Goal: Task Accomplishment & Management: Manage account settings

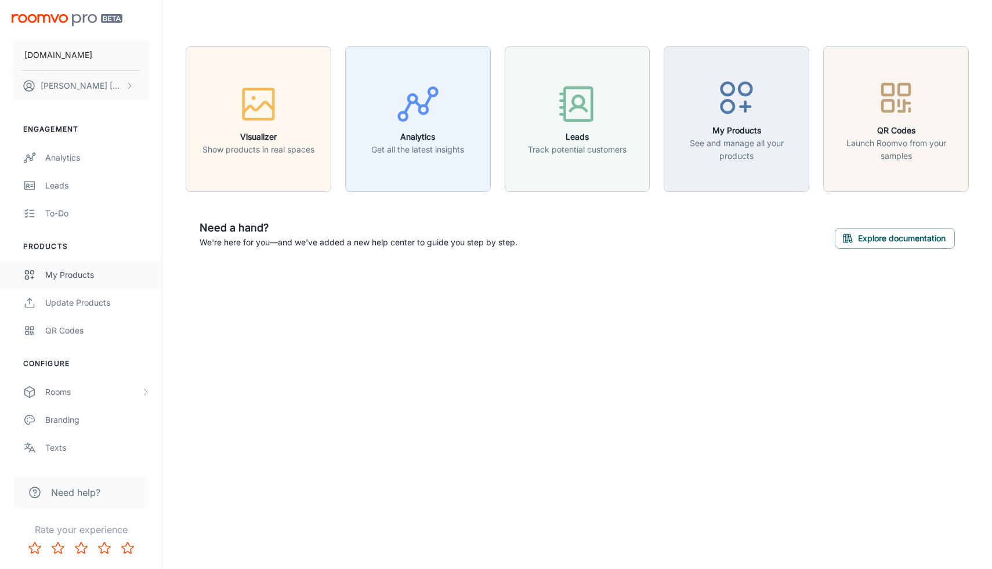
click at [70, 284] on link "My Products" at bounding box center [81, 275] width 162 height 28
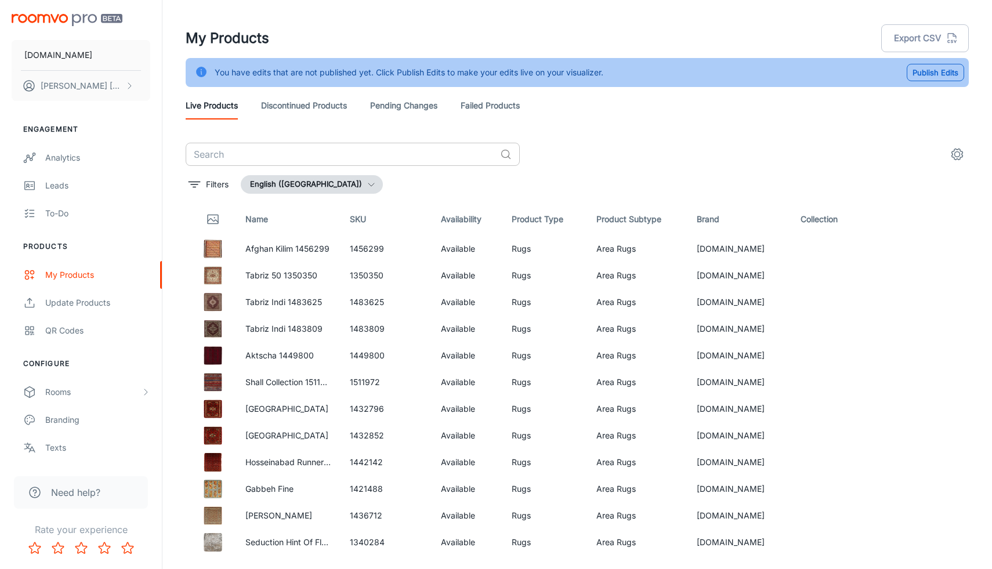
click at [239, 154] on input "text" at bounding box center [341, 154] width 310 height 23
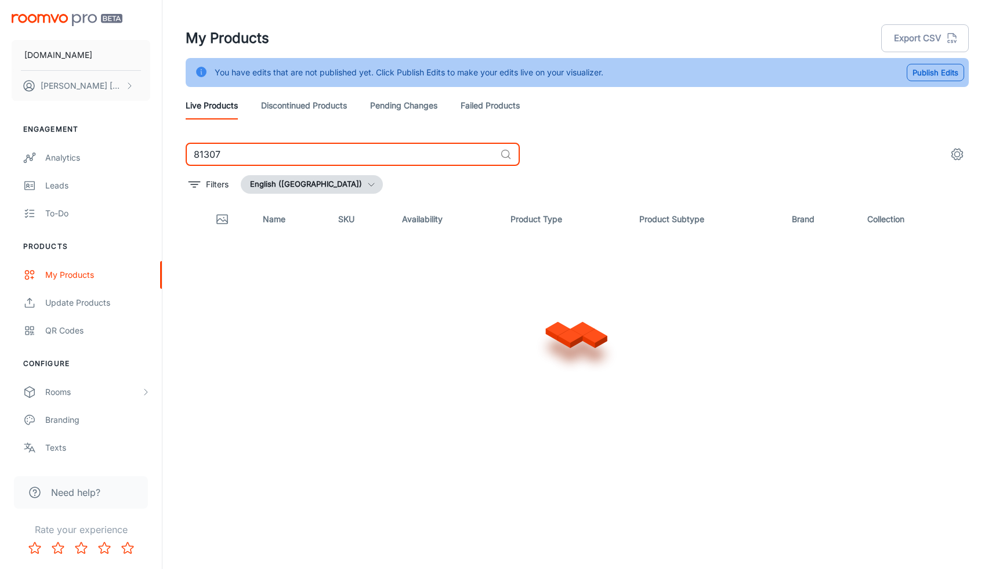
type input "81307"
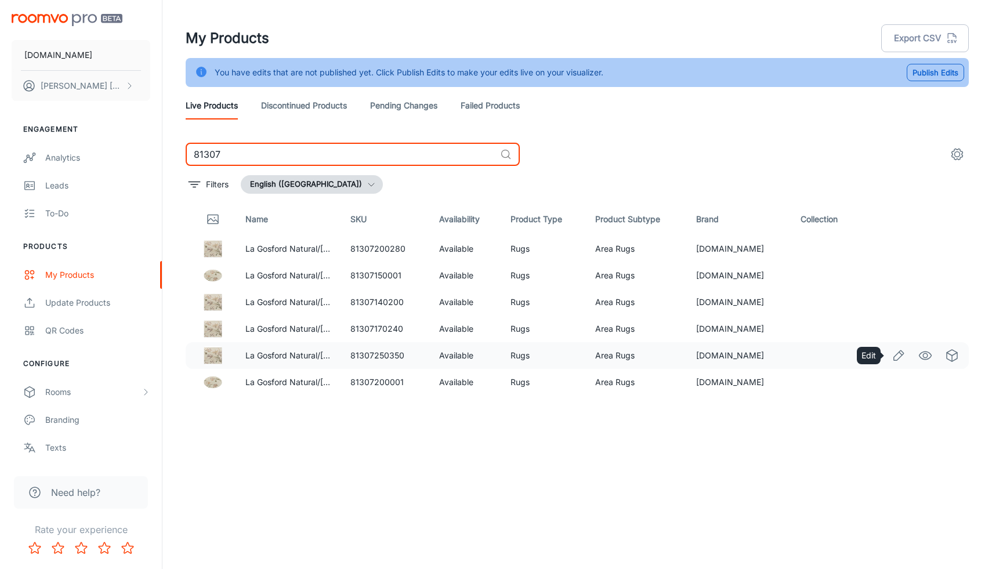
click at [896, 355] on icon "Edit" at bounding box center [899, 356] width 14 height 14
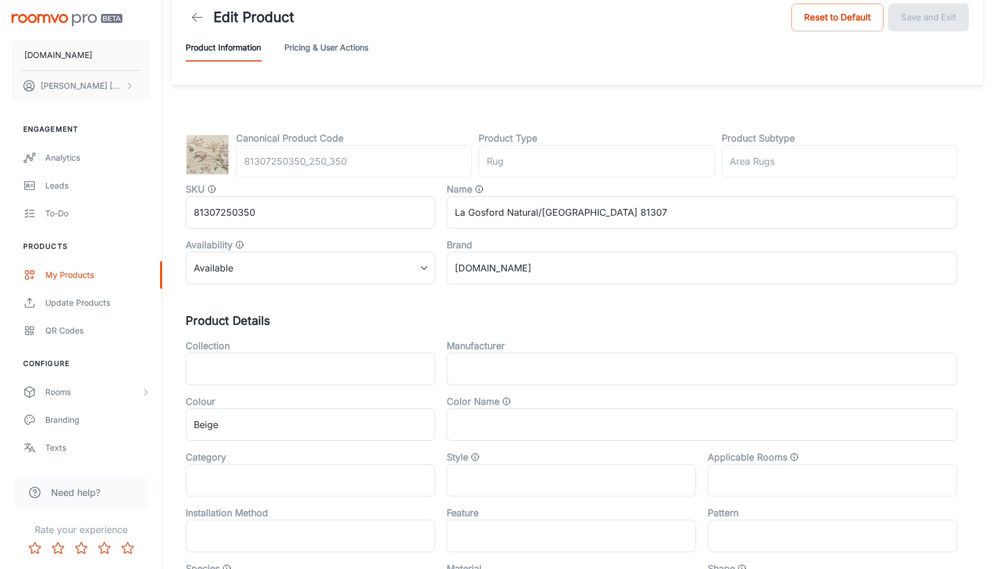
scroll to position [23, 0]
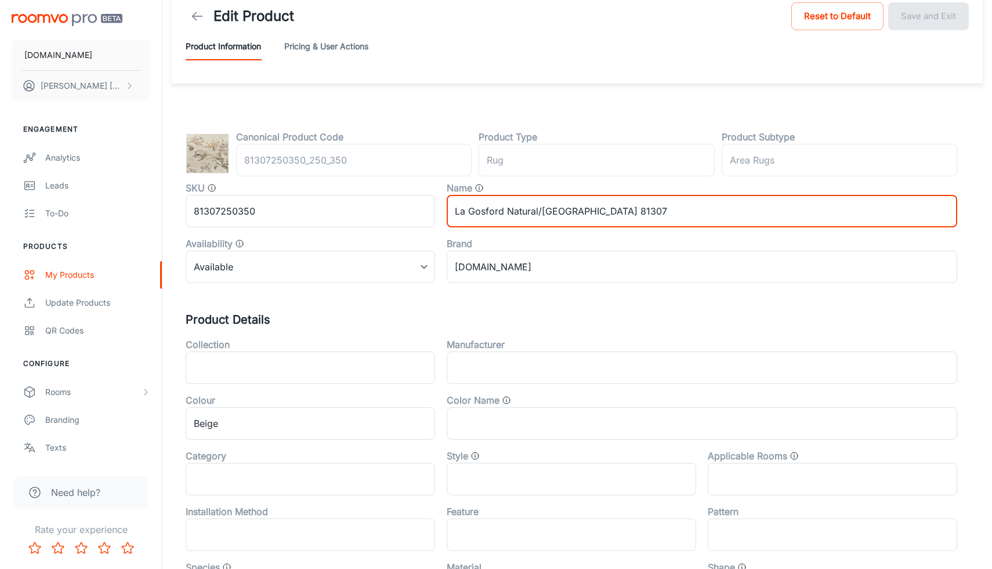
click at [566, 216] on input "La Gosford Natural/[GEOGRAPHIC_DATA] 81307" at bounding box center [702, 211] width 510 height 32
